Goal: Complete application form: Complete application form

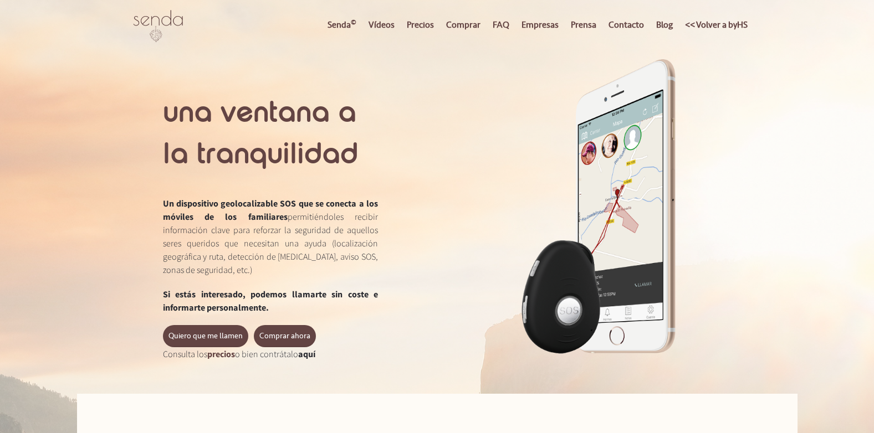
click at [313, 355] on link "aquí" at bounding box center [306, 354] width 17 height 11
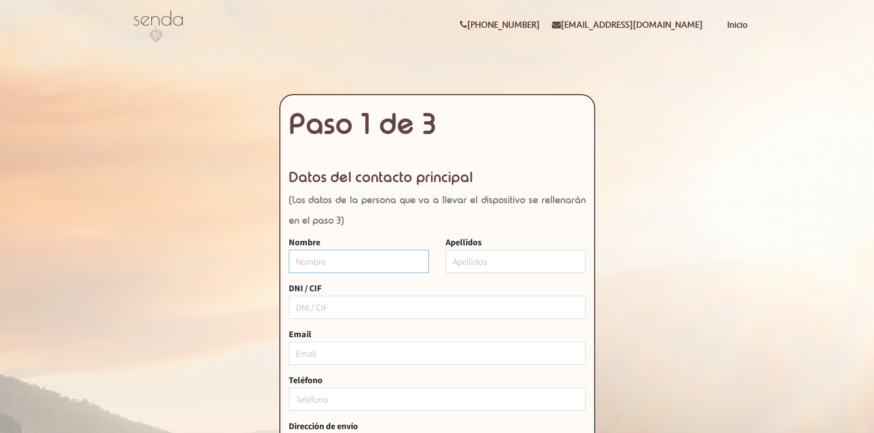
click at [325, 260] on input "Nombre" at bounding box center [359, 261] width 140 height 23
type input "María"
type input "TOcupacional1.CAP@araba.eus"
type input "696351430"
drag, startPoint x: 382, startPoint y: 353, endPoint x: 282, endPoint y: 348, distance: 101.0
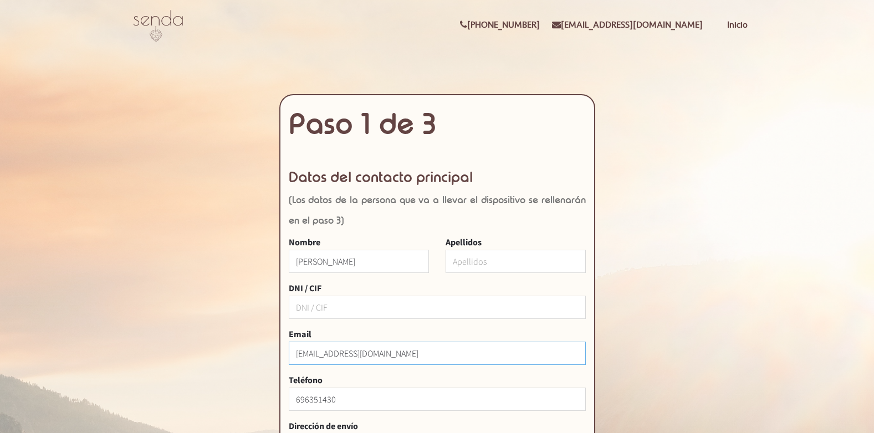
click at [282, 348] on div "Email TOcupacional1.CAP@araba.eus" at bounding box center [437, 351] width 314 height 46
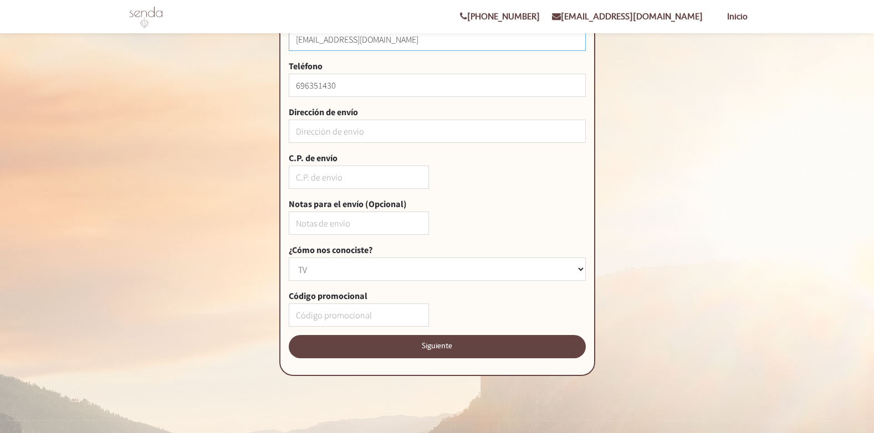
scroll to position [320, 0]
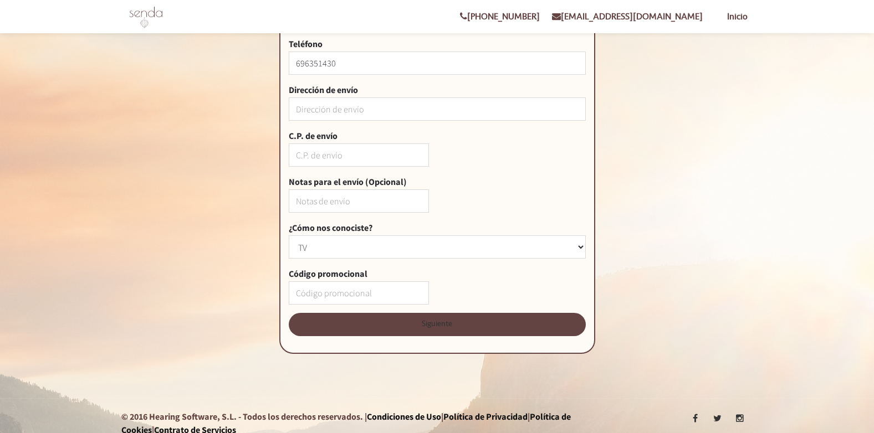
type input "macocamu@gmail.com"
click at [416, 326] on input "Siguiente" at bounding box center [437, 324] width 297 height 23
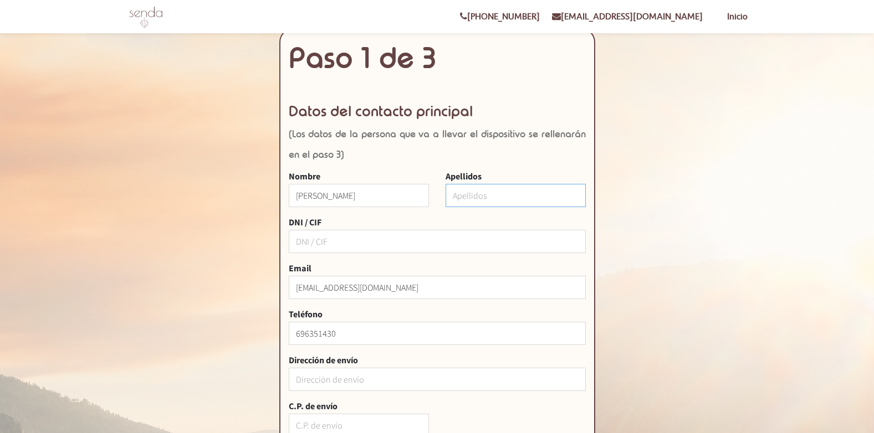
scroll to position [12, 0]
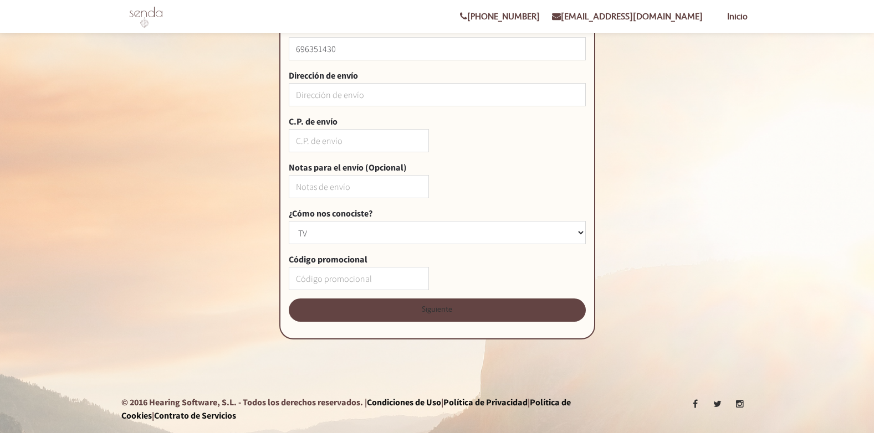
type input "Conesa"
click at [481, 308] on input "Siguiente" at bounding box center [437, 310] width 297 height 23
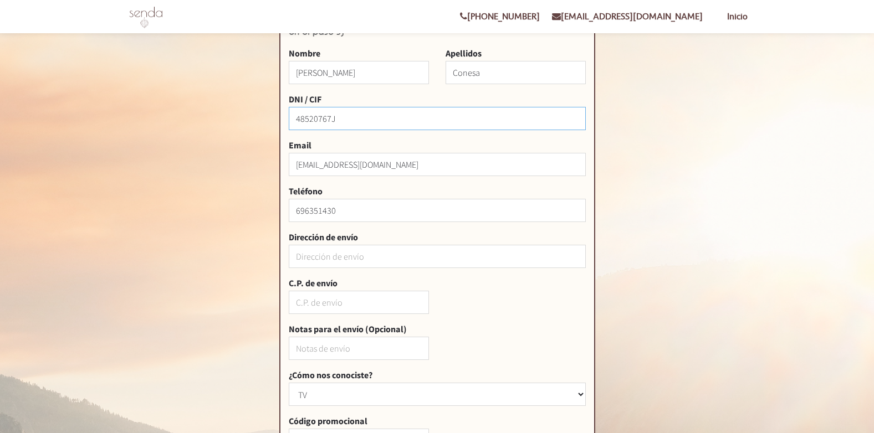
scroll to position [334, 0]
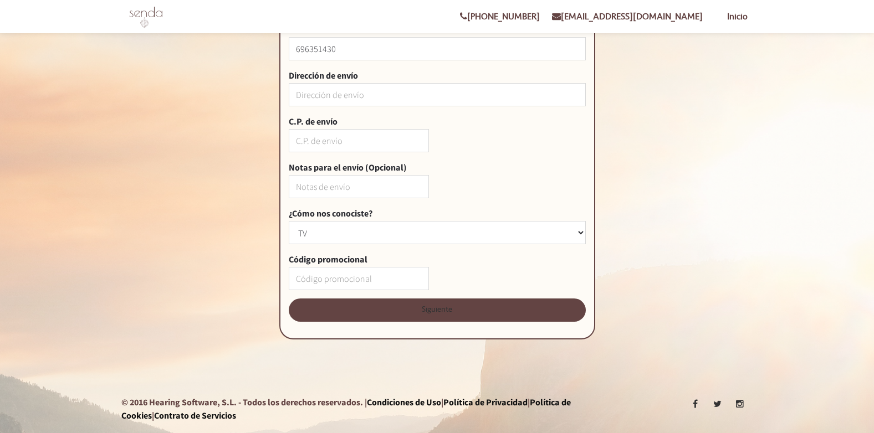
type input "48520767J"
click at [419, 308] on input "Siguiente" at bounding box center [437, 310] width 297 height 23
click at [320, 97] on input "Dirección de envío" at bounding box center [437, 94] width 297 height 23
click at [320, 96] on input "Dirección de envío" at bounding box center [437, 94] width 297 height 23
type input "Vitoria"
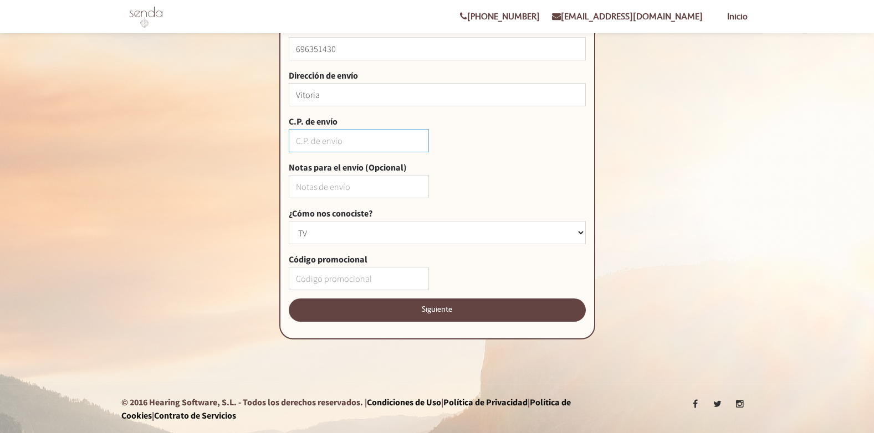
click at [340, 136] on input "C.P. de envío" at bounding box center [359, 140] width 140 height 23
type input "01013"
click at [454, 307] on input "Siguiente" at bounding box center [437, 310] width 297 height 23
